Goal: Information Seeking & Learning: Check status

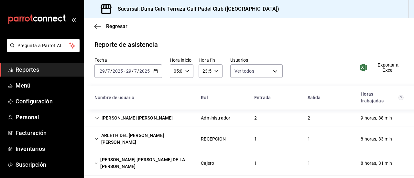
click at [110, 115] on div "[PERSON_NAME]" at bounding box center [133, 118] width 89 height 12
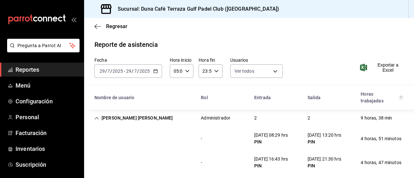
click at [35, 70] on span "Reportes" at bounding box center [47, 69] width 63 height 9
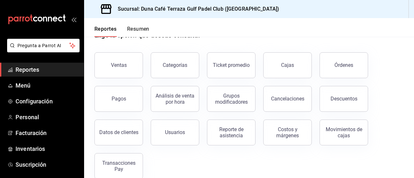
scroll to position [27, 0]
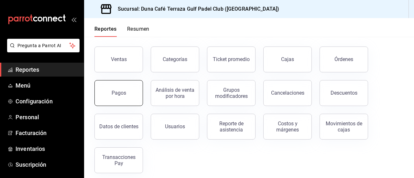
click at [123, 84] on button "Pagos" at bounding box center [118, 93] width 49 height 26
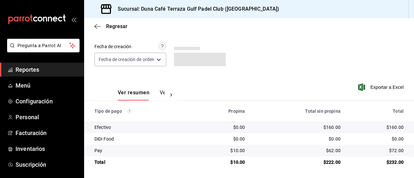
scroll to position [49, 0]
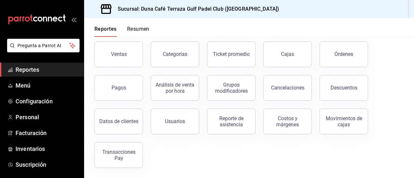
click at [139, 27] on button "Resumen" at bounding box center [138, 31] width 22 height 11
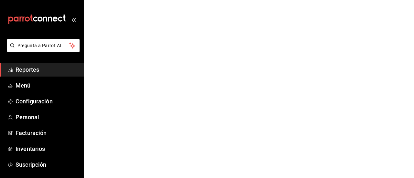
click at [37, 69] on span "Reportes" at bounding box center [47, 69] width 63 height 9
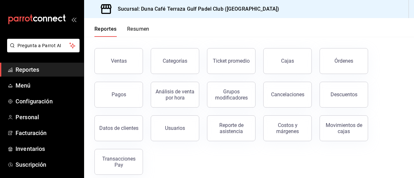
scroll to position [26, 0]
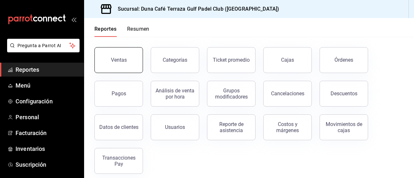
click at [135, 62] on button "Ventas" at bounding box center [118, 60] width 49 height 26
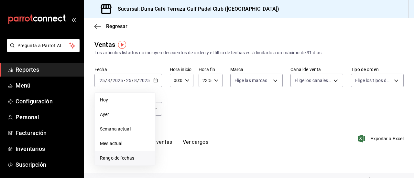
click at [123, 160] on span "Rango de fechas" at bounding box center [125, 158] width 50 height 7
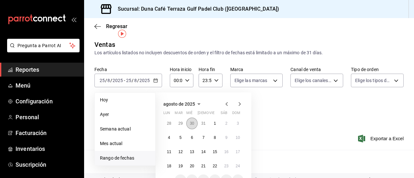
scroll to position [11, 0]
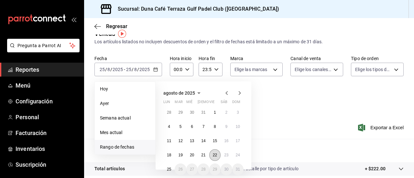
click at [213, 154] on abbr "22" at bounding box center [215, 155] width 4 height 5
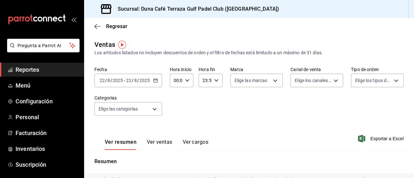
click at [160, 144] on button "Ver ventas" at bounding box center [160, 144] width 26 height 11
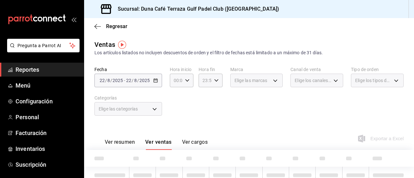
scroll to position [60, 0]
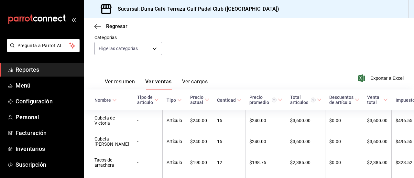
click at [188, 81] on button "Ver cargos" at bounding box center [195, 84] width 26 height 11
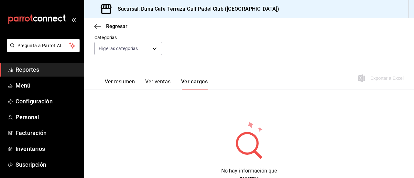
scroll to position [85, 0]
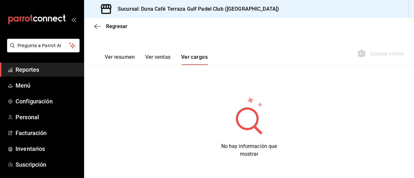
click at [155, 55] on button "Ver ventas" at bounding box center [158, 59] width 26 height 11
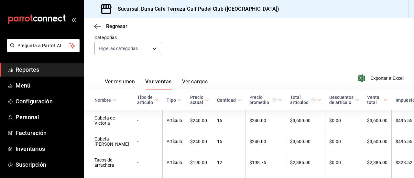
scroll to position [85, 0]
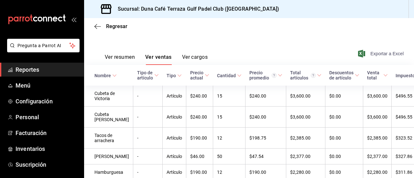
click at [382, 52] on span "Exportar a Excel" at bounding box center [381, 54] width 44 height 8
click at [34, 67] on span "Reportes" at bounding box center [47, 69] width 63 height 9
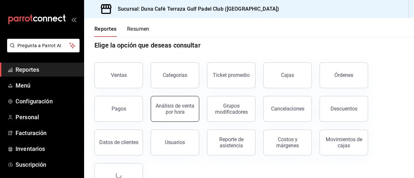
scroll to position [14, 0]
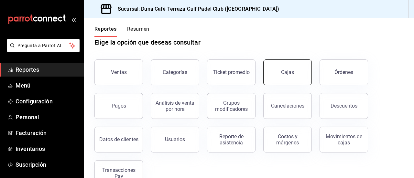
click at [298, 78] on button "Cajas" at bounding box center [287, 73] width 49 height 26
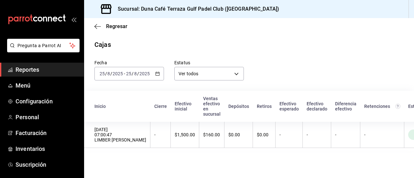
click at [137, 72] on span "/" at bounding box center [138, 73] width 2 height 5
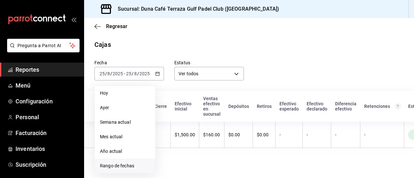
click at [124, 165] on span "Rango de fechas" at bounding box center [125, 166] width 50 height 7
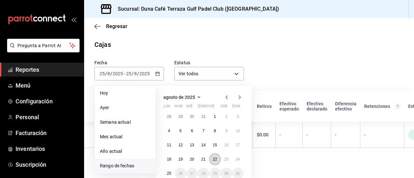
click at [213, 161] on abbr "22" at bounding box center [215, 159] width 4 height 5
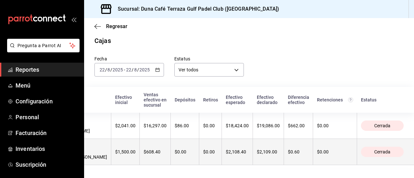
scroll to position [0, 141]
click at [263, 151] on th "$2,109.00" at bounding box center [268, 152] width 31 height 26
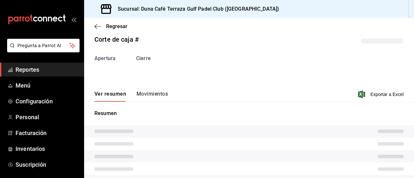
click at [122, 93] on button "Ver resumen" at bounding box center [110, 96] width 32 height 11
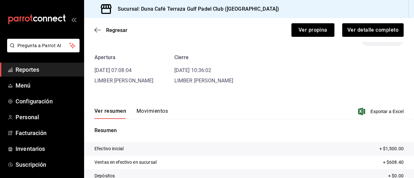
scroll to position [19, 0]
click at [38, 72] on span "Reportes" at bounding box center [47, 69] width 63 height 9
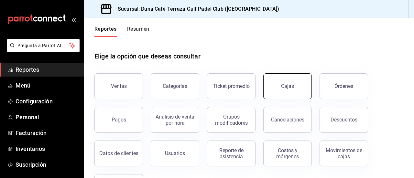
click at [287, 82] on button "Cajas" at bounding box center [287, 86] width 49 height 26
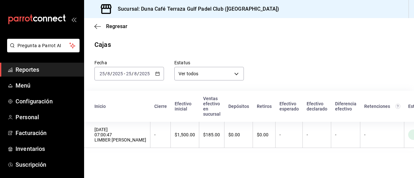
click at [153, 72] on div "2025-08-25 25 / 8 / 2025 - 2025-08-25 25 / 8 / 2025" at bounding box center [129, 74] width 70 height 14
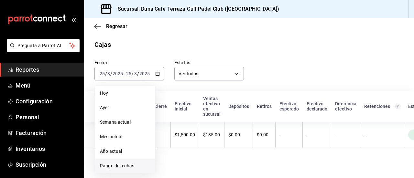
click at [121, 165] on span "Rango de fechas" at bounding box center [125, 166] width 50 height 7
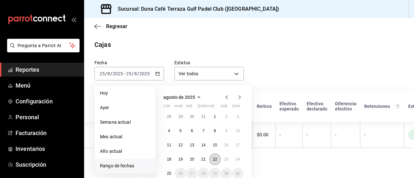
click at [218, 160] on button "22" at bounding box center [214, 160] width 11 height 12
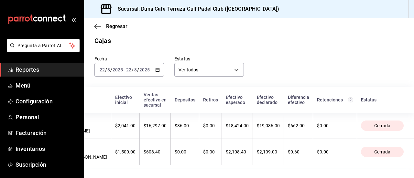
scroll to position [0, 141]
click at [133, 68] on div "2025-08-22 22 / 8 / 2025 - 2025-08-22 22 / 8 / 2025" at bounding box center [129, 70] width 70 height 14
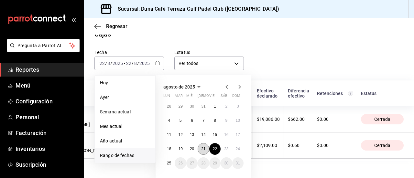
click at [203, 147] on abbr "21" at bounding box center [203, 149] width 4 height 5
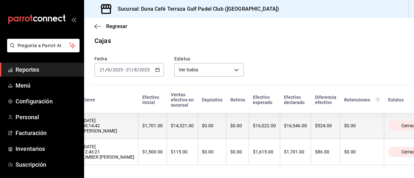
scroll to position [0, 141]
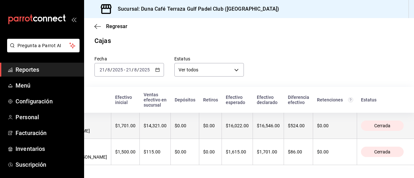
click at [295, 123] on div "$524.00" at bounding box center [298, 125] width 21 height 5
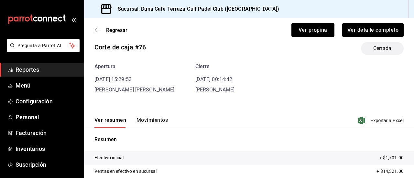
scroll to position [18, 0]
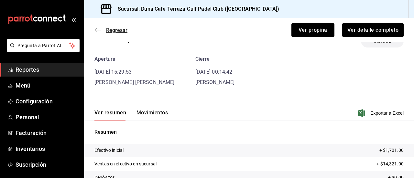
click at [98, 31] on icon "button" at bounding box center [97, 30] width 6 height 6
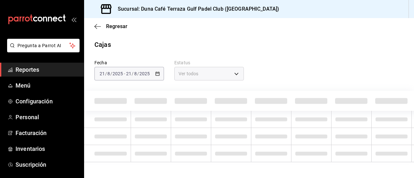
click at [154, 75] on div "2025-08-21 21 / 8 / 2025 - 2025-08-21 21 / 8 / 2025" at bounding box center [129, 74] width 70 height 14
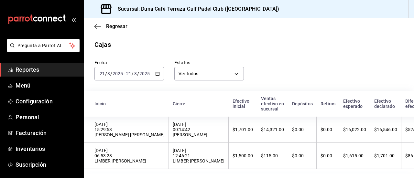
click at [294, 44] on div "Cajas" at bounding box center [249, 45] width 330 height 10
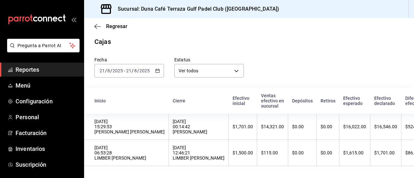
scroll to position [3, 0]
click at [152, 71] on div "2025-08-21 21 / 8 / 2025 - 2025-08-21 21 / 8 / 2025" at bounding box center [129, 71] width 70 height 14
click at [153, 68] on div "2025-08-21 21 / 8 / 2025 - 2025-08-21 21 / 8 / 2025" at bounding box center [129, 71] width 70 height 14
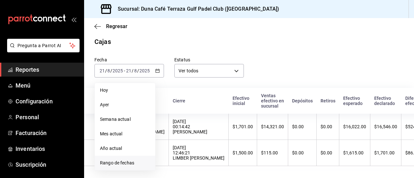
click at [123, 165] on span "Rango de fechas" at bounding box center [125, 163] width 50 height 7
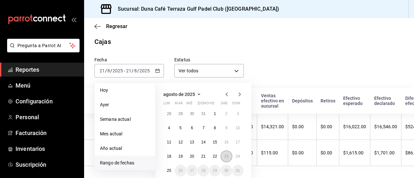
click at [225, 158] on abbr "23" at bounding box center [226, 156] width 4 height 5
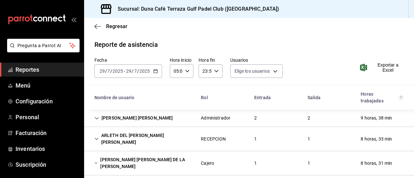
type input "eb3d7074-9f23-47b6-8094-e72f29ee2a01,1ccb65e5-75e6-41e7-b536-ac9d7384736a,a6fa1…"
click at [140, 74] on input "2025" at bounding box center [144, 71] width 11 height 5
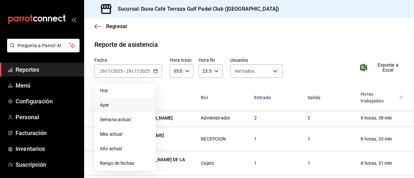
click at [113, 105] on span "Ayer" at bounding box center [125, 105] width 50 height 7
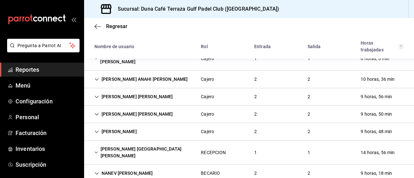
scroll to position [87, 0]
click at [142, 126] on div "[PERSON_NAME]" at bounding box center [115, 132] width 53 height 12
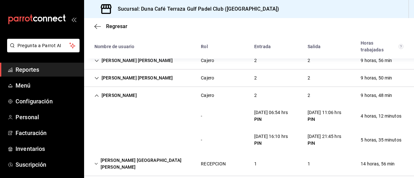
scroll to position [120, 0]
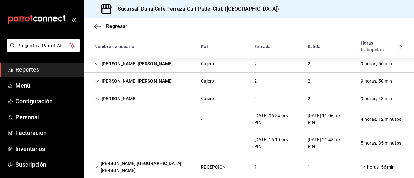
click at [101, 93] on div "[PERSON_NAME]" at bounding box center [115, 99] width 53 height 12
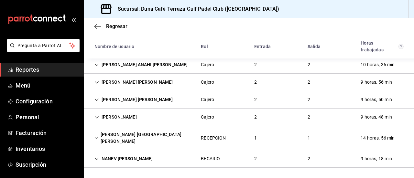
scroll to position [87, 0]
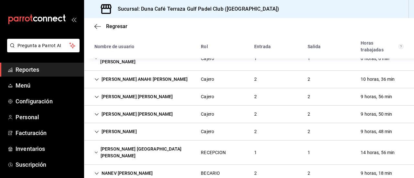
click at [98, 95] on icon "Cell" at bounding box center [96, 97] width 5 height 5
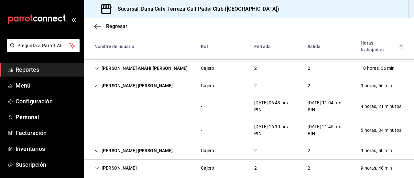
scroll to position [98, 0]
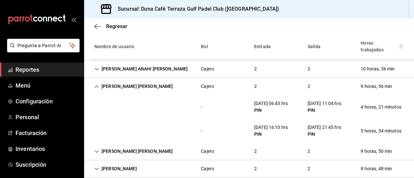
click at [96, 84] on icon "Cell" at bounding box center [96, 86] width 5 height 5
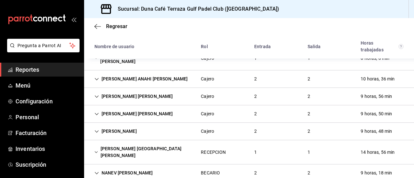
scroll to position [87, 0]
click at [96, 112] on icon "Cell" at bounding box center [96, 114] width 5 height 5
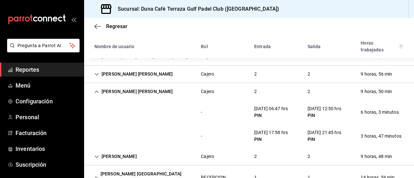
scroll to position [109, 0]
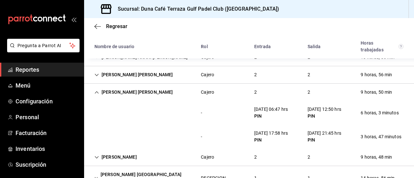
click at [98, 90] on icon "Cell" at bounding box center [96, 92] width 5 height 5
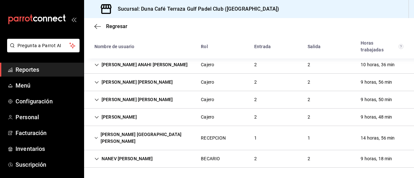
scroll to position [87, 0]
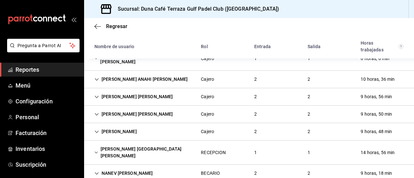
click at [96, 95] on icon "Cell" at bounding box center [96, 97] width 5 height 5
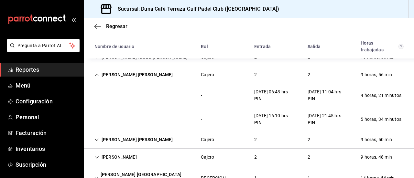
click at [97, 73] on icon "Cell" at bounding box center [96, 75] width 5 height 5
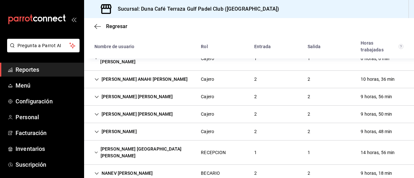
scroll to position [0, 0]
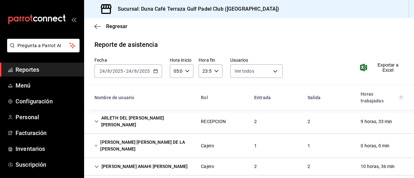
click at [159, 75] on div "2025-08-24 24 / 8 / 2025 - 2025-08-24 24 / 8 / 2025" at bounding box center [128, 71] width 68 height 14
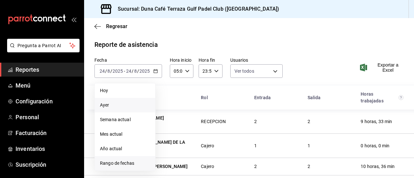
click at [116, 160] on span "Rango de fechas" at bounding box center [125, 163] width 50 height 7
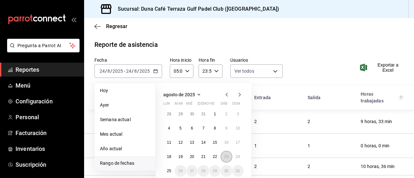
click at [227, 156] on abbr "23" at bounding box center [226, 157] width 4 height 5
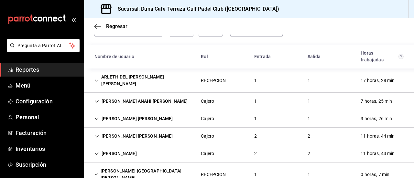
scroll to position [41, 0]
click at [165, 76] on div "[PERSON_NAME] DEL [PERSON_NAME]" at bounding box center [142, 80] width 106 height 19
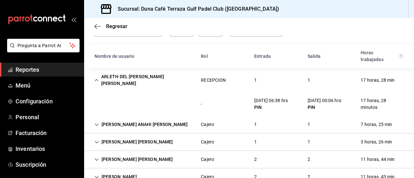
click at [155, 77] on div "[PERSON_NAME] DEL [PERSON_NAME]" at bounding box center [142, 80] width 106 height 19
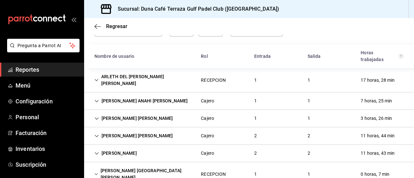
click at [163, 95] on div "[PERSON_NAME] ANAHI [PERSON_NAME]" at bounding box center [141, 101] width 104 height 12
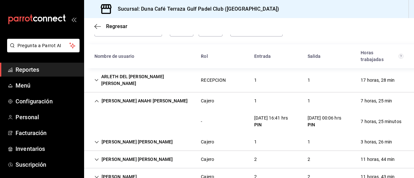
click at [153, 95] on div "[PERSON_NAME] ANAHI [PERSON_NAME]" at bounding box center [141, 101] width 104 height 12
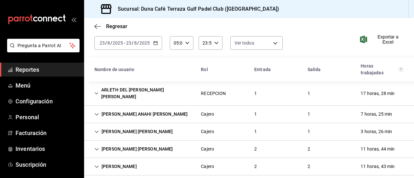
scroll to position [27, 0]
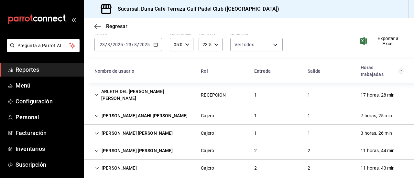
click at [165, 91] on div "ARLETH DEL [PERSON_NAME] [PERSON_NAME]" at bounding box center [142, 95] width 106 height 19
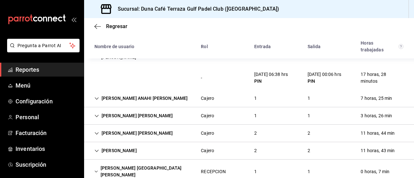
scroll to position [122, 0]
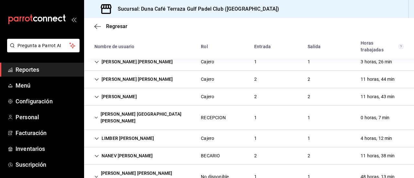
click at [155, 133] on div "LIMBER [PERSON_NAME]" at bounding box center [124, 139] width 70 height 12
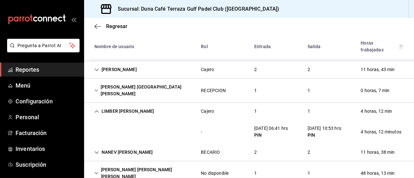
scroll to position [146, 0]
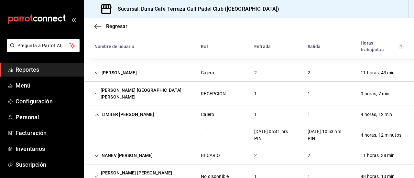
click at [97, 113] on icon "Cell" at bounding box center [96, 115] width 5 height 5
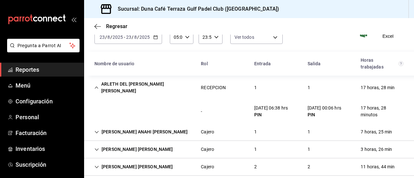
scroll to position [48, 0]
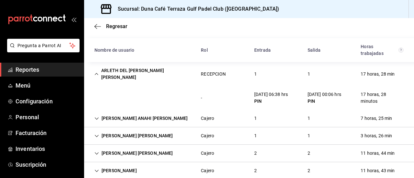
click at [96, 151] on icon "Cell" at bounding box center [96, 153] width 5 height 5
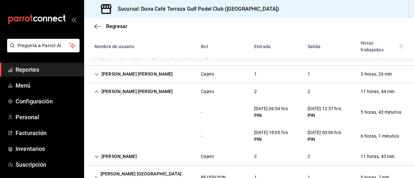
scroll to position [105, 0]
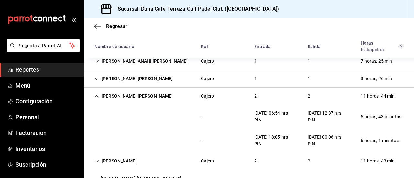
click at [98, 94] on icon "Cell" at bounding box center [96, 96] width 5 height 5
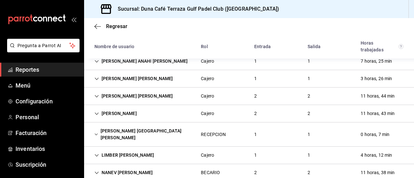
click at [98, 94] on icon "Cell" at bounding box center [96, 96] width 5 height 5
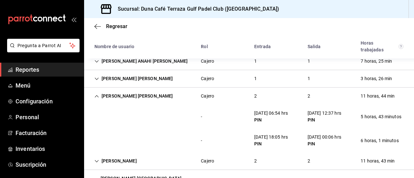
click at [93, 90] on div "LUIS ANGEL BORREGO HERNADEZ" at bounding box center [133, 96] width 89 height 12
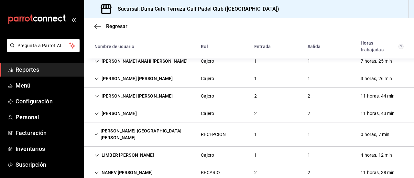
click at [98, 113] on icon "Cell" at bounding box center [97, 114] width 4 height 2
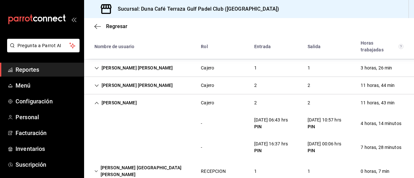
scroll to position [117, 0]
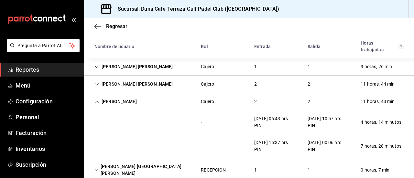
click at [97, 100] on icon "Cell" at bounding box center [96, 102] width 5 height 5
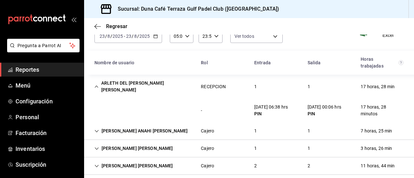
scroll to position [0, 0]
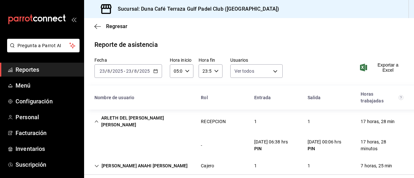
click at [97, 121] on icon "Cell" at bounding box center [97, 122] width 4 height 2
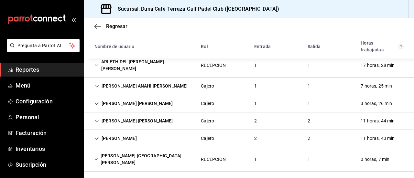
scroll to position [98, 0]
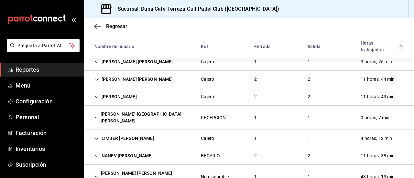
click at [147, 111] on div "RUBI ESMERALDA ISLA SOLANO" at bounding box center [142, 117] width 106 height 19
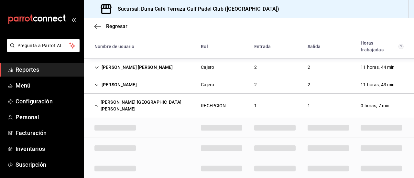
scroll to position [113, 0]
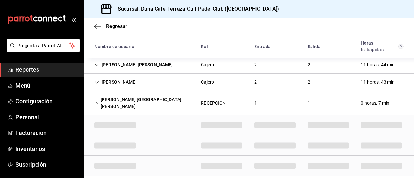
click at [138, 94] on div "RUBI ESMERALDA ISLA SOLANO" at bounding box center [142, 103] width 106 height 19
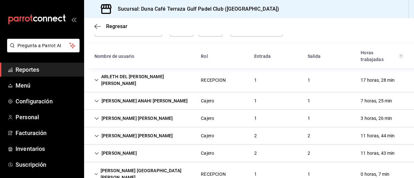
scroll to position [21, 0]
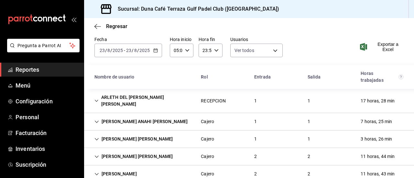
click at [145, 97] on div "ARLETH DEL CARMEN DEHESA DIAZ" at bounding box center [142, 101] width 106 height 19
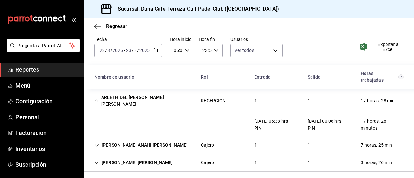
click at [135, 97] on div "ARLETH DEL CARMEN DEHESA DIAZ" at bounding box center [142, 101] width 106 height 19
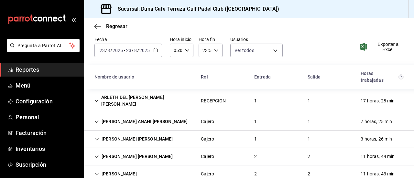
click at [135, 97] on div "ARLETH DEL CARMEN DEHESA DIAZ" at bounding box center [142, 101] width 106 height 19
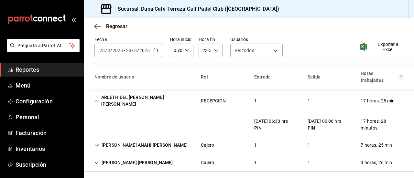
click at [98, 100] on div "ARLETH DEL CARMEN DEHESA DIAZ" at bounding box center [142, 101] width 106 height 19
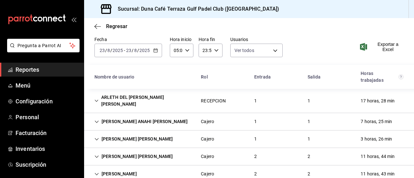
click at [126, 51] on input "23" at bounding box center [129, 50] width 6 height 5
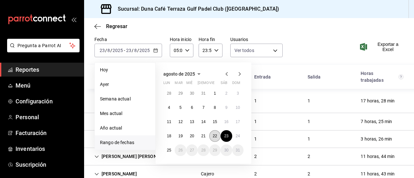
click at [212, 134] on button "22" at bounding box center [214, 136] width 11 height 12
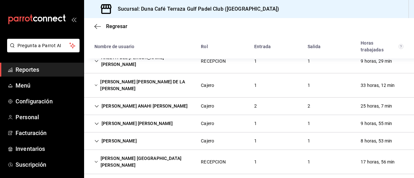
scroll to position [62, 0]
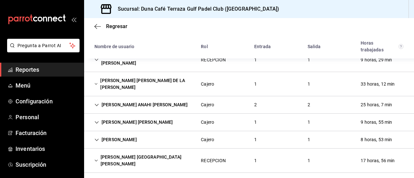
click at [165, 151] on div "RUBI ESMERALDA ISLA SOLANO" at bounding box center [142, 160] width 106 height 19
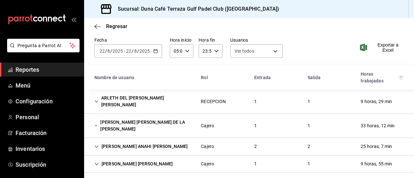
scroll to position [19, 0]
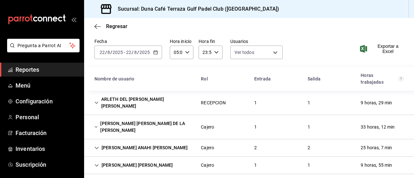
click at [96, 101] on icon "Cell" at bounding box center [96, 103] width 4 height 5
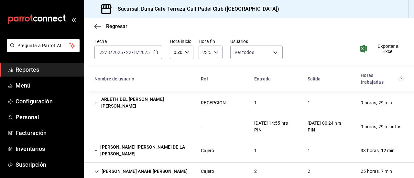
click at [98, 101] on icon "Cell" at bounding box center [96, 103] width 4 height 5
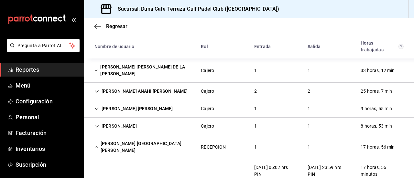
scroll to position [79, 0]
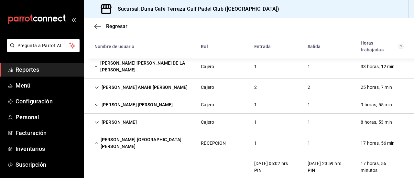
click at [100, 134] on div "RUBI ESMERALDA ISLA SOLANO" at bounding box center [142, 143] width 106 height 19
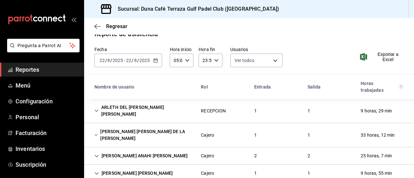
scroll to position [12, 0]
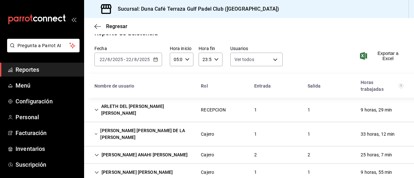
click at [94, 131] on div "FERNANDA CAROLINA BAUTISTA DE LA CRUZ" at bounding box center [142, 134] width 106 height 19
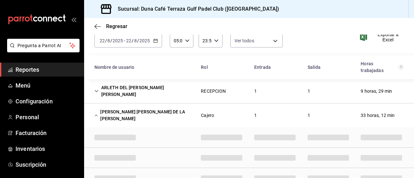
scroll to position [31, 0]
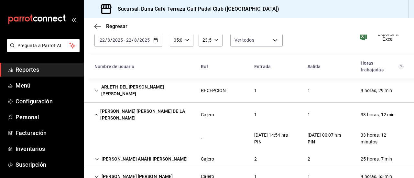
click at [96, 114] on icon "Cell" at bounding box center [96, 115] width 3 height 2
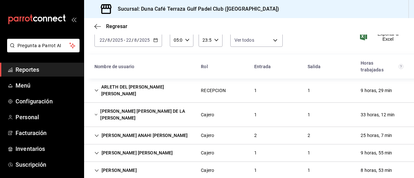
click at [97, 113] on icon "Cell" at bounding box center [95, 115] width 3 height 5
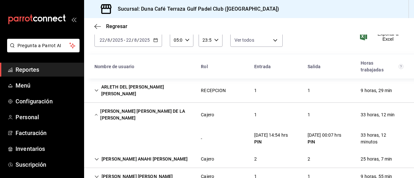
click at [96, 113] on icon "Cell" at bounding box center [95, 115] width 3 height 5
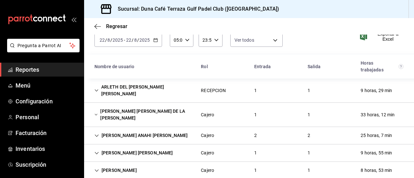
click at [98, 151] on icon "Cell" at bounding box center [96, 153] width 5 height 5
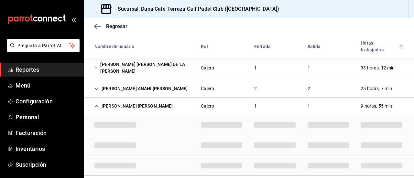
scroll to position [78, 0]
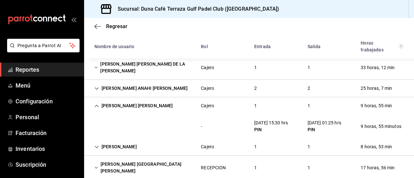
click at [98, 104] on icon "Cell" at bounding box center [96, 106] width 5 height 5
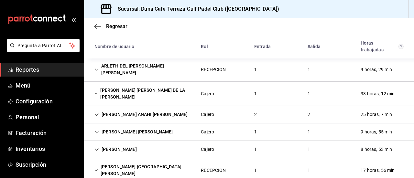
scroll to position [60, 0]
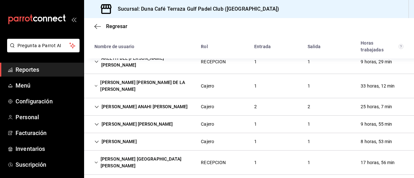
click at [96, 105] on icon "Cell" at bounding box center [96, 107] width 5 height 5
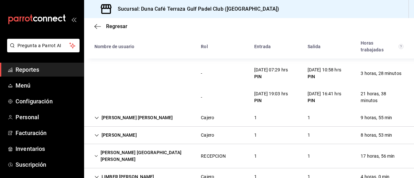
scroll to position [127, 0]
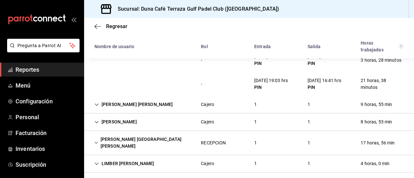
click at [98, 120] on icon "Cell" at bounding box center [96, 122] width 5 height 5
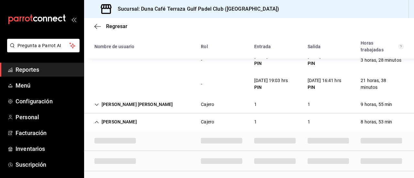
click at [99, 99] on div "[PERSON_NAME]" at bounding box center [133, 105] width 89 height 12
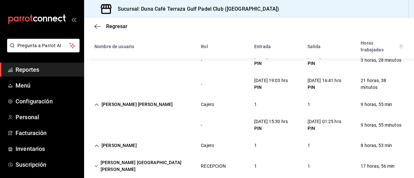
click at [96, 104] on icon "Cell" at bounding box center [97, 105] width 4 height 2
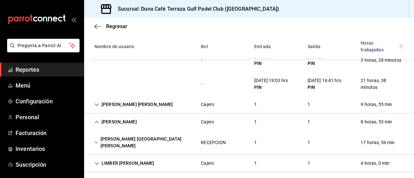
click at [98, 121] on icon "Cell" at bounding box center [97, 122] width 4 height 2
click at [98, 120] on icon "Cell" at bounding box center [96, 122] width 5 height 5
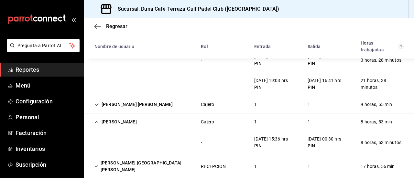
click at [98, 120] on icon "Cell" at bounding box center [96, 122] width 5 height 5
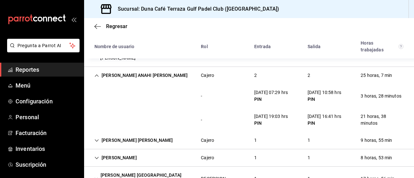
scroll to position [91, 0]
click at [97, 74] on icon "Cell" at bounding box center [96, 76] width 5 height 5
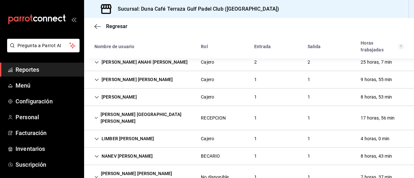
scroll to position [105, 0]
click at [113, 91] on div "[PERSON_NAME]" at bounding box center [115, 97] width 53 height 12
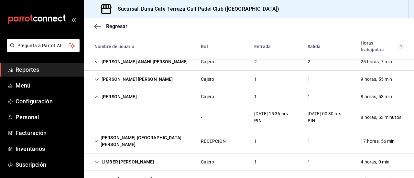
click at [91, 91] on div "[PERSON_NAME]" at bounding box center [115, 97] width 53 height 12
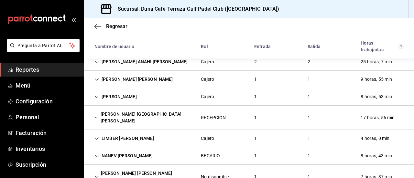
click at [94, 133] on div "LIMBER SUBJEY REYES RODRIGUEZ" at bounding box center [124, 139] width 70 height 12
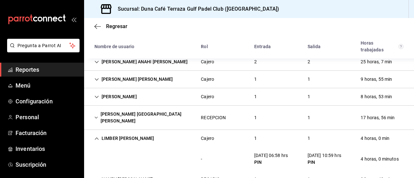
click at [96, 137] on icon "Cell" at bounding box center [96, 139] width 5 height 5
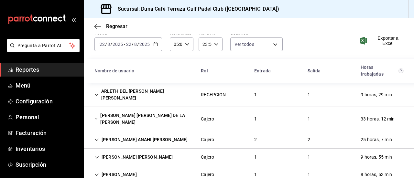
scroll to position [0, 0]
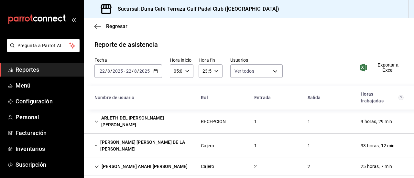
click at [138, 71] on span "/" at bounding box center [138, 71] width 2 height 5
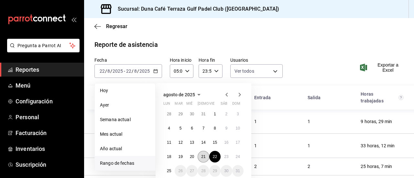
click at [202, 154] on button "21" at bounding box center [203, 157] width 11 height 12
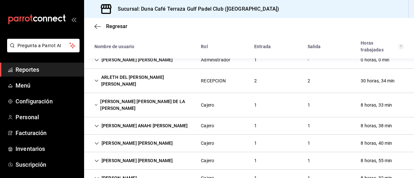
scroll to position [57, 0]
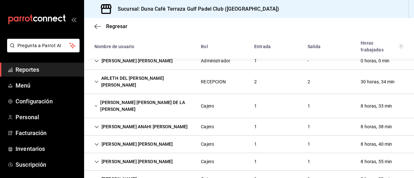
click at [171, 78] on div "ARLETH DEL CARMEN DEHESA DIAZ" at bounding box center [142, 81] width 106 height 19
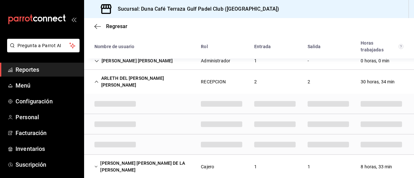
scroll to position [72, 0]
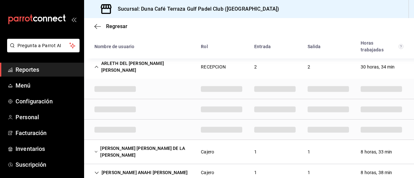
click at [101, 147] on div "FERNANDA CAROLINA BAUTISTA DE LA CRUZ" at bounding box center [142, 152] width 106 height 19
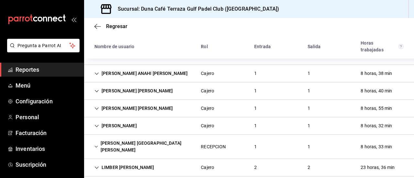
scroll to position [171, 0]
click at [108, 161] on div "LIMBER SUBJEY REYES RODRIGUEZ" at bounding box center [124, 167] width 70 height 12
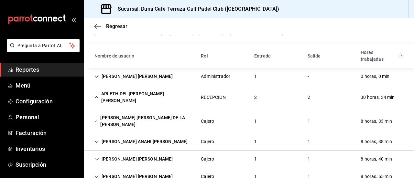
scroll to position [36, 0]
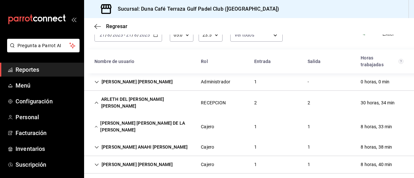
click at [95, 101] on icon "Cell" at bounding box center [96, 103] width 4 height 5
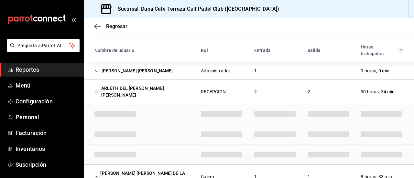
scroll to position [47, 0]
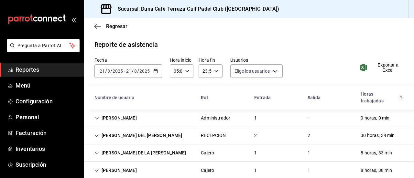
type input "eb3d7074-9f23-47b6-8094-e72f29ee2a01,1ccb65e5-75e6-41e7-b536-ac9d7384736a,a6fa1…"
click at [115, 136] on div "[PERSON_NAME] DEL [PERSON_NAME]" at bounding box center [138, 136] width 98 height 12
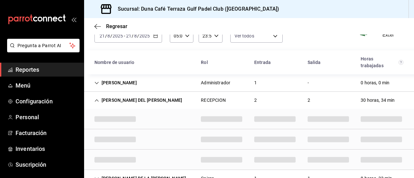
scroll to position [36, 0]
click at [115, 136] on div "Cell" at bounding box center [115, 139] width 52 height 15
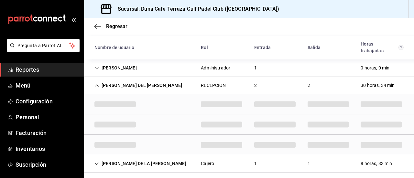
scroll to position [50, 0]
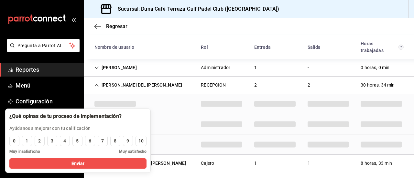
click at [198, 100] on div "Cell" at bounding box center [222, 103] width 52 height 15
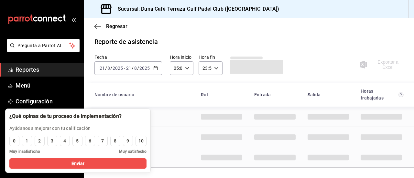
scroll to position [3, 0]
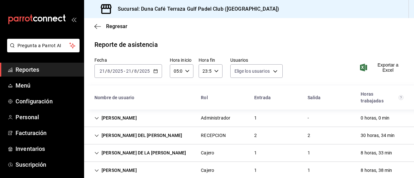
type input "eb3d7074-9f23-47b6-8094-e72f29ee2a01,1ccb65e5-75e6-41e7-b536-ac9d7384736a,a6fa1…"
click at [40, 65] on span "Reportes" at bounding box center [47, 69] width 63 height 9
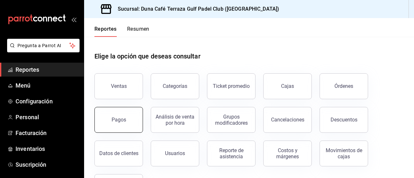
click at [129, 125] on button "Pagos" at bounding box center [118, 120] width 49 height 26
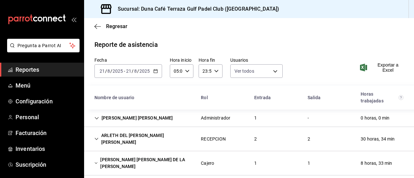
click at [135, 134] on div "ARLETH DEL [PERSON_NAME] [PERSON_NAME]" at bounding box center [142, 139] width 106 height 19
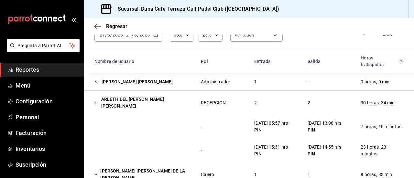
scroll to position [66, 0]
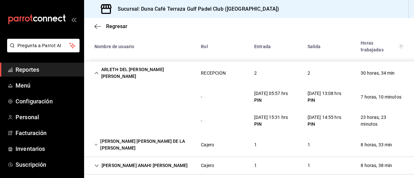
click at [97, 143] on icon "Cell" at bounding box center [95, 145] width 3 height 5
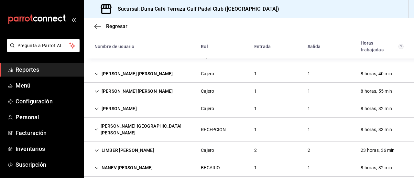
scroll to position [235, 0]
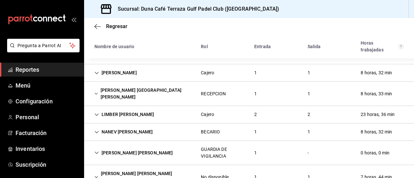
click at [98, 113] on icon "Cell" at bounding box center [96, 115] width 5 height 5
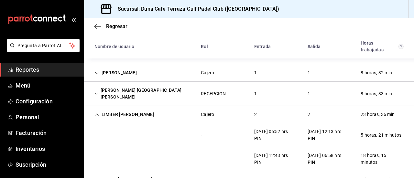
click at [98, 113] on icon "Cell" at bounding box center [96, 115] width 5 height 5
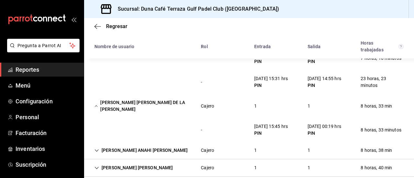
scroll to position [104, 0]
click at [36, 75] on link "Reportes" at bounding box center [42, 70] width 84 height 14
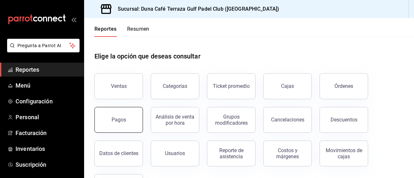
click at [131, 122] on button "Pagos" at bounding box center [118, 120] width 49 height 26
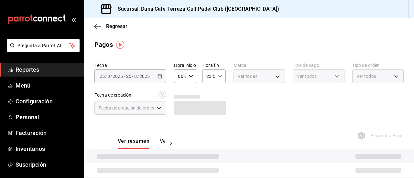
click at [158, 72] on div "2025-08-25 25 / 8 / 2025 - 2025-08-25 25 / 8 / 2025" at bounding box center [130, 77] width 72 height 14
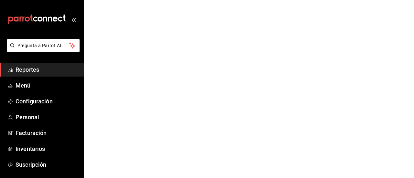
click at [38, 71] on span "Reportes" at bounding box center [47, 69] width 63 height 9
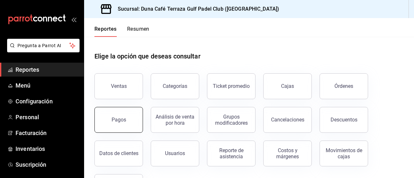
click at [113, 122] on div "Pagos" at bounding box center [119, 120] width 15 height 6
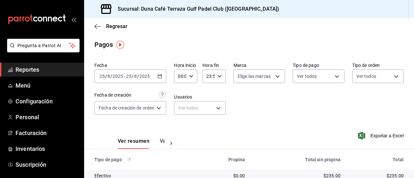
click at [149, 77] on input "2025" at bounding box center [144, 76] width 11 height 5
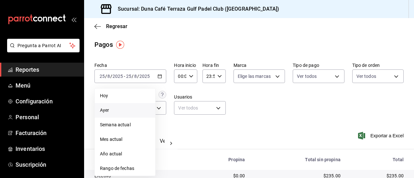
click at [115, 109] on span "Ayer" at bounding box center [125, 110] width 50 height 7
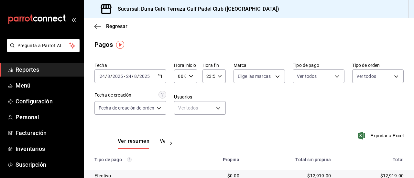
scroll to position [49, 0]
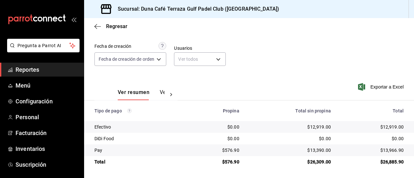
click at [165, 96] on div at bounding box center [171, 94] width 13 height 11
click at [143, 91] on button "Ver pagos" at bounding box center [152, 94] width 24 height 11
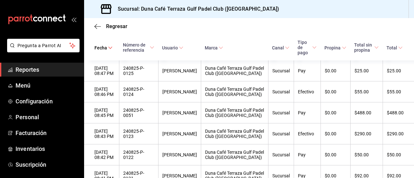
scroll to position [515, 0]
click at [154, 13] on div "240825-P-0129" at bounding box center [138, 7] width 31 height 10
click at [355, 26] on div "Regresar" at bounding box center [249, 26] width 330 height 16
